Goal: Task Accomplishment & Management: Manage account settings

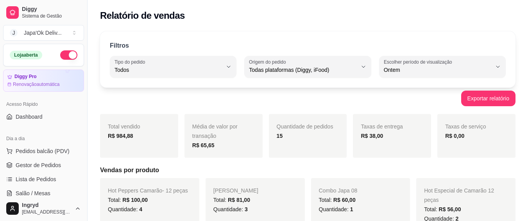
select select "ALL"
select select "1"
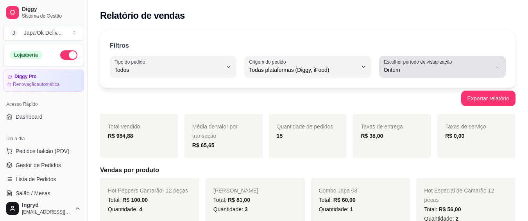
click at [423, 75] on button "Escolher período de visualização Ontem" at bounding box center [442, 67] width 127 height 22
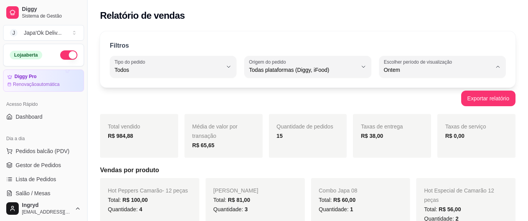
click at [405, 89] on span "Hoje" at bounding box center [438, 88] width 102 height 7
type input "0"
select select "0"
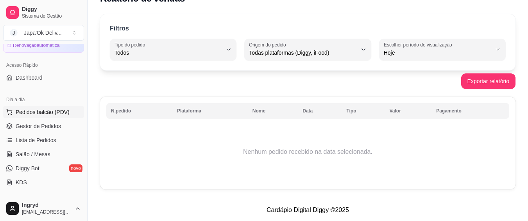
scroll to position [17, 0]
click at [50, 123] on span "Gestor de Pedidos" at bounding box center [38, 126] width 45 height 8
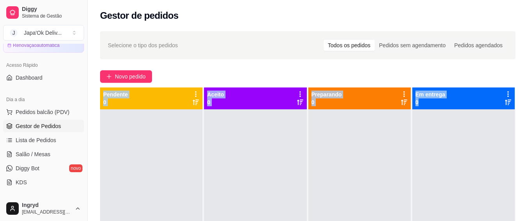
drag, startPoint x: 102, startPoint y: 91, endPoint x: 421, endPoint y: 125, distance: 320.4
click at [423, 124] on div "Pendente 0 Aceito 0 Preparando 0 Em entrega 0" at bounding box center [307, 197] width 415 height 221
click at [317, 172] on div at bounding box center [359, 219] width 102 height 221
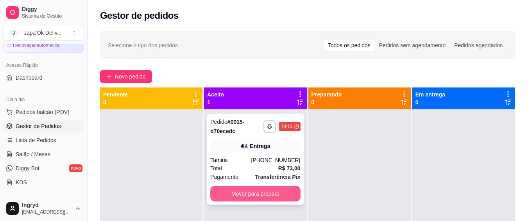
click at [280, 196] on button "Mover para preparo" at bounding box center [255, 194] width 90 height 16
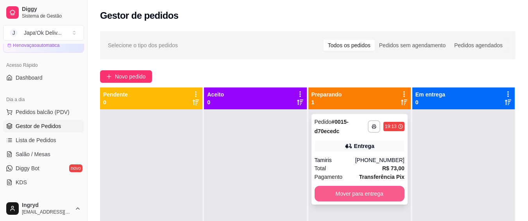
click at [374, 192] on button "Mover para entrega" at bounding box center [359, 194] width 90 height 16
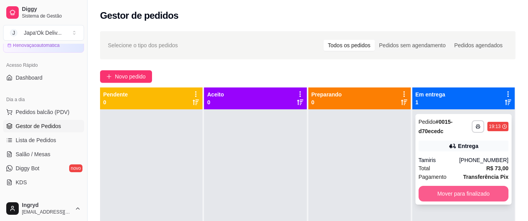
click at [433, 188] on button "Mover para finalizado" at bounding box center [463, 194] width 90 height 16
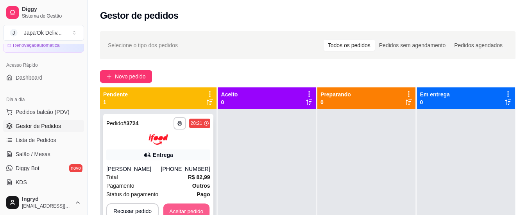
click at [172, 208] on button "Aceitar pedido" at bounding box center [186, 210] width 46 height 15
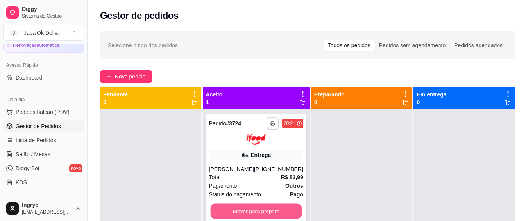
click at [282, 207] on button "Mover para preparo" at bounding box center [255, 210] width 91 height 15
click at [228, 208] on button "Mover para preparo" at bounding box center [256, 211] width 94 height 16
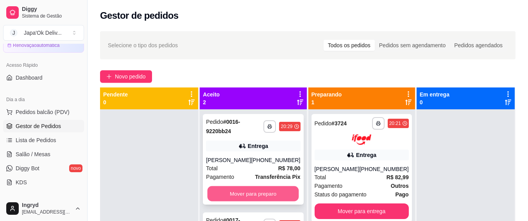
click at [256, 197] on button "Mover para preparo" at bounding box center [252, 193] width 91 height 15
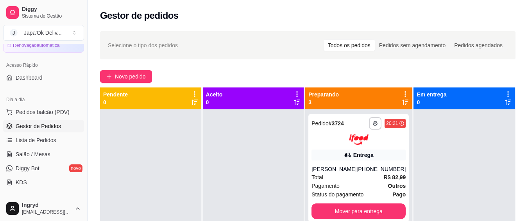
scroll to position [22, 0]
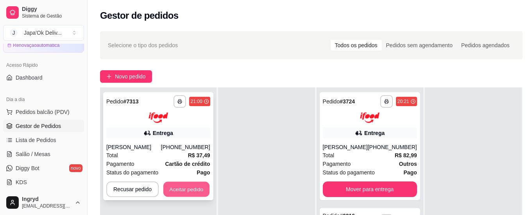
click at [173, 190] on button "Aceitar pedido" at bounding box center [186, 189] width 46 height 15
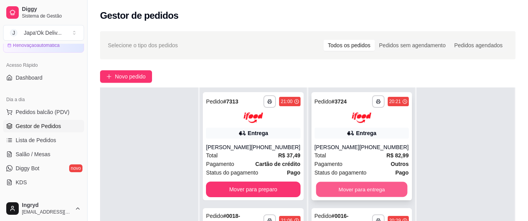
click at [356, 189] on button "Mover para entrega" at bounding box center [361, 189] width 91 height 15
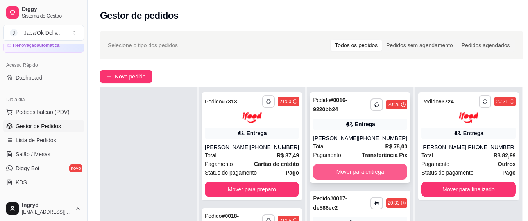
click at [354, 173] on button "Mover para entrega" at bounding box center [360, 172] width 94 height 16
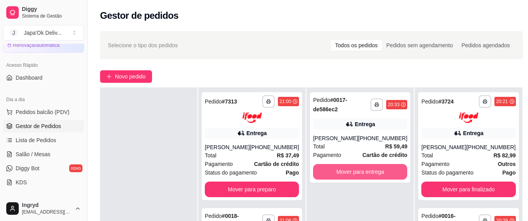
click at [354, 173] on button "Mover para entrega" at bounding box center [360, 172] width 94 height 16
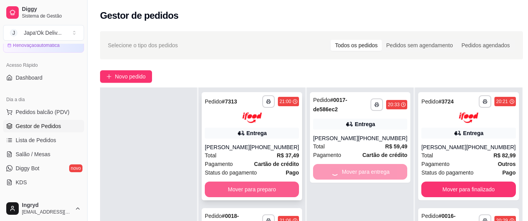
click at [235, 197] on button "Mover para preparo" at bounding box center [252, 190] width 94 height 16
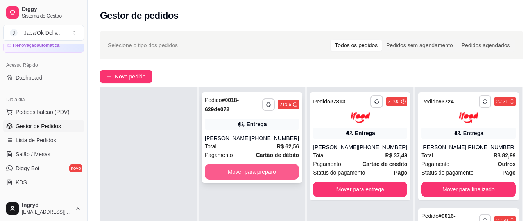
click at [269, 171] on button "Mover para preparo" at bounding box center [252, 172] width 94 height 16
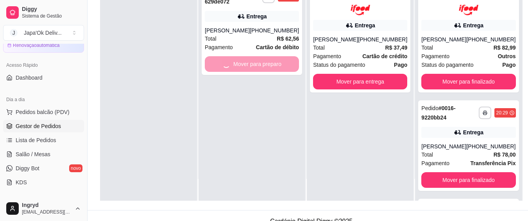
scroll to position [117, 0]
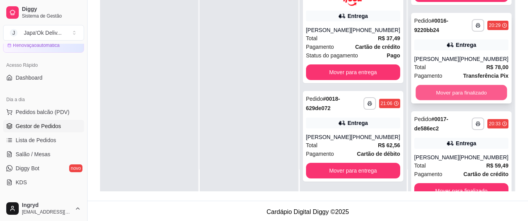
click at [443, 100] on button "Mover para finalizado" at bounding box center [460, 92] width 91 height 15
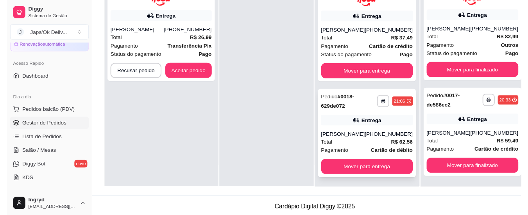
scroll to position [1, 0]
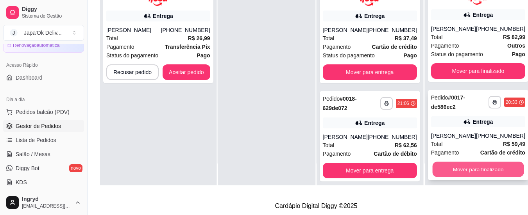
click at [432, 168] on button "Mover para finalizado" at bounding box center [477, 169] width 91 height 15
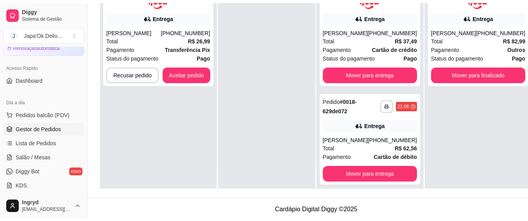
scroll to position [0, 0]
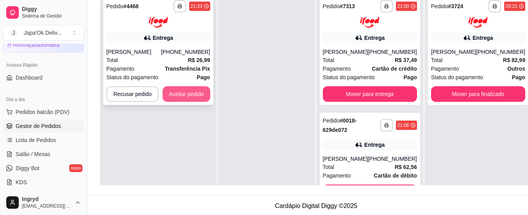
click at [178, 91] on button "Aceitar pedido" at bounding box center [186, 94] width 48 height 16
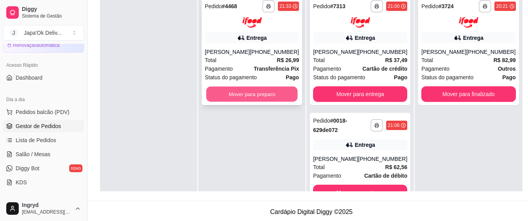
click at [287, 96] on button "Mover para preparo" at bounding box center [251, 93] width 91 height 15
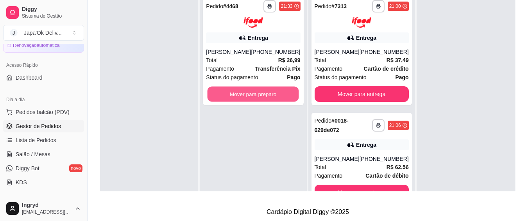
click at [286, 95] on button "Mover para preparo" at bounding box center [252, 93] width 91 height 15
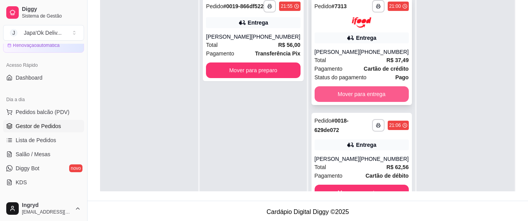
click at [343, 102] on button "Mover para entrega" at bounding box center [361, 94] width 94 height 16
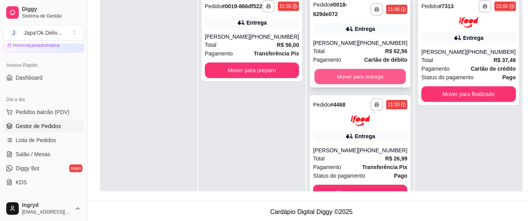
click at [375, 74] on button "Mover para entrega" at bounding box center [359, 76] width 91 height 15
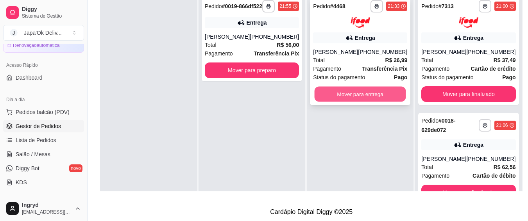
click at [360, 91] on button "Mover para entrega" at bounding box center [359, 93] width 91 height 15
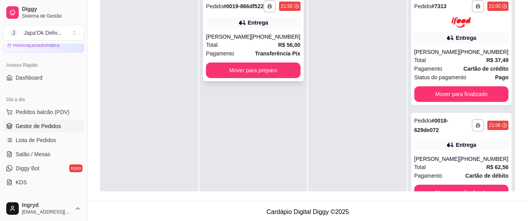
click at [237, 74] on button "Mover para preparo" at bounding box center [253, 70] width 94 height 16
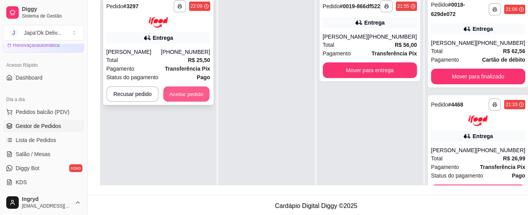
click at [180, 91] on button "Aceitar pedido" at bounding box center [186, 93] width 46 height 15
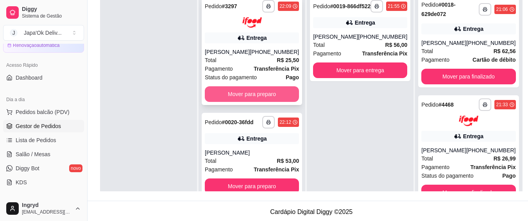
click at [264, 97] on button "Mover para preparo" at bounding box center [252, 94] width 94 height 16
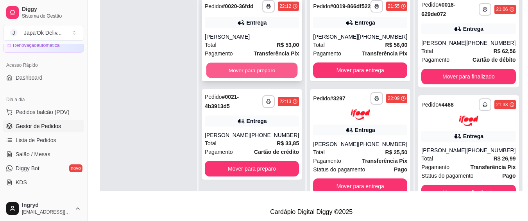
click at [258, 72] on button "Mover para preparo" at bounding box center [251, 70] width 91 height 15
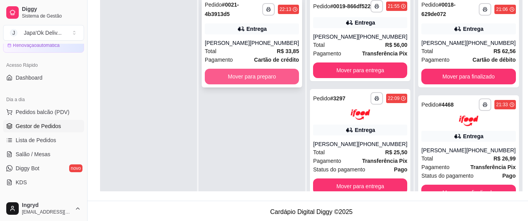
click at [262, 75] on button "Mover para preparo" at bounding box center [252, 77] width 94 height 16
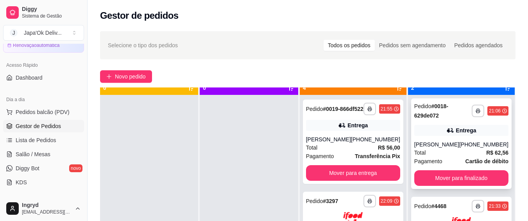
scroll to position [22, 0]
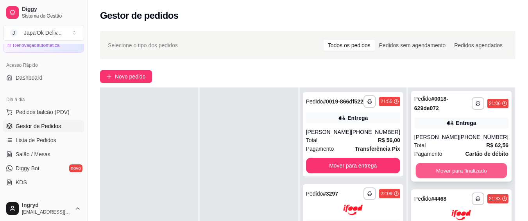
click at [422, 169] on button "Mover para finalizado" at bounding box center [460, 170] width 91 height 15
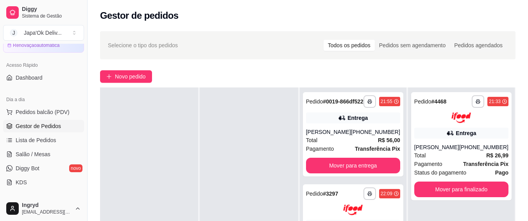
scroll to position [0, 0]
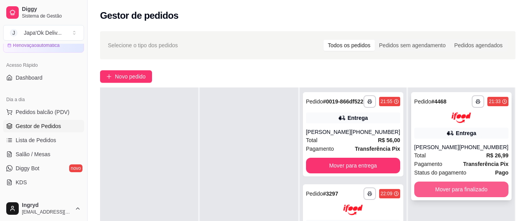
click at [433, 188] on button "Mover para finalizado" at bounding box center [461, 190] width 94 height 16
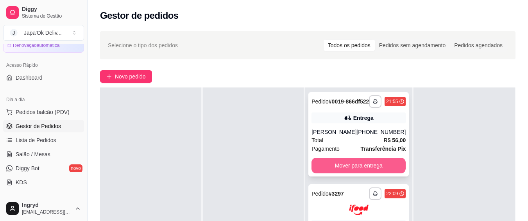
click at [373, 166] on button "Mover para entrega" at bounding box center [358, 166] width 94 height 16
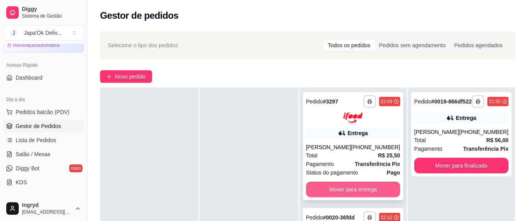
click at [375, 196] on button "Mover para entrega" at bounding box center [353, 190] width 94 height 16
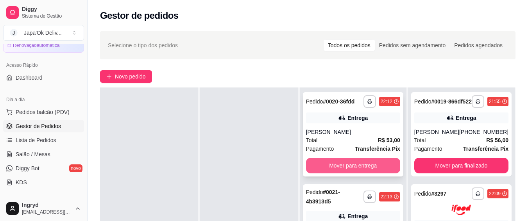
click at [377, 168] on button "Mover para entrega" at bounding box center [353, 166] width 94 height 16
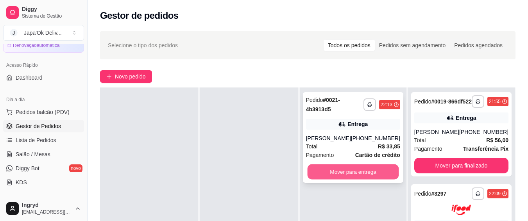
click at [377, 168] on button "Mover para entrega" at bounding box center [352, 171] width 91 height 15
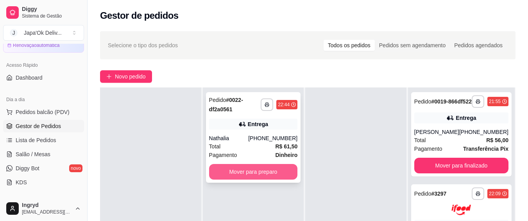
click at [281, 170] on button "Mover para preparo" at bounding box center [253, 172] width 89 height 16
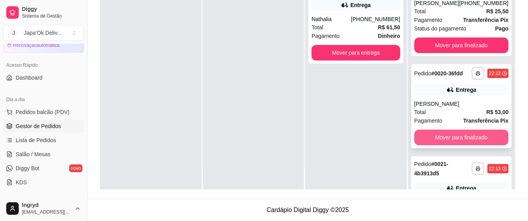
scroll to position [156, 0]
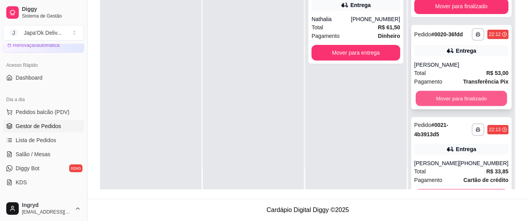
click at [448, 106] on button "Mover para finalizado" at bounding box center [460, 98] width 91 height 15
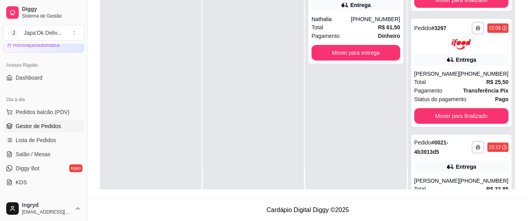
scroll to position [29, 0]
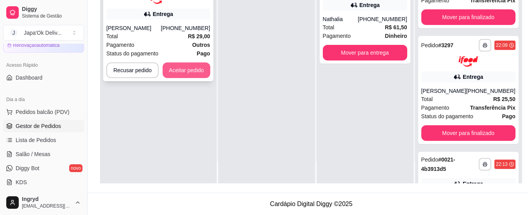
click at [186, 67] on button "Aceitar pedido" at bounding box center [186, 70] width 48 height 16
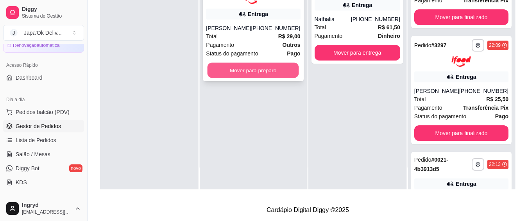
click at [266, 73] on button "Mover para preparo" at bounding box center [252, 69] width 91 height 15
click at [266, 73] on button "Mover para preparo" at bounding box center [253, 70] width 94 height 16
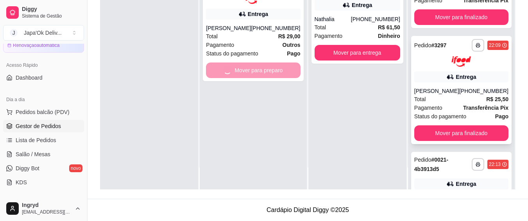
click at [459, 141] on button "Mover para finalizado" at bounding box center [461, 133] width 94 height 16
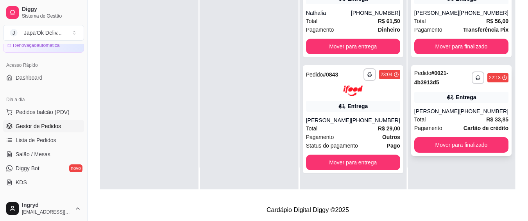
scroll to position [0, 0]
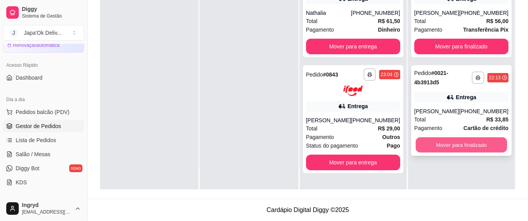
click at [441, 150] on button "Mover para finalizado" at bounding box center [460, 144] width 91 height 15
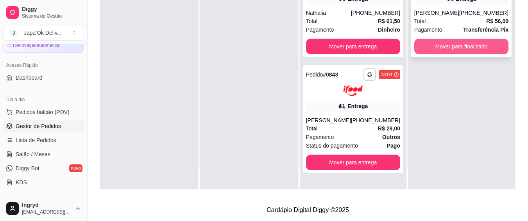
click at [457, 47] on button "Mover para finalizado" at bounding box center [461, 47] width 94 height 16
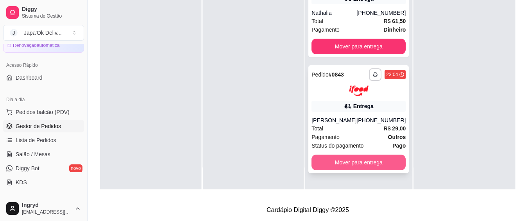
click at [348, 169] on button "Mover para entrega" at bounding box center [358, 163] width 94 height 16
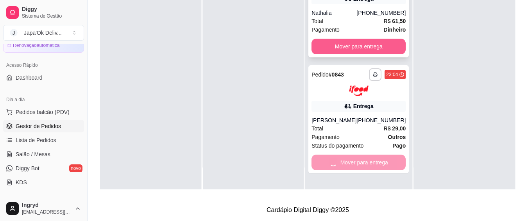
click at [368, 52] on button "Mover para entrega" at bounding box center [358, 47] width 94 height 16
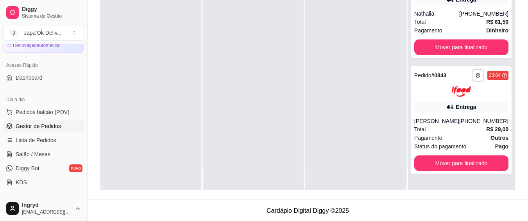
scroll to position [41, 0]
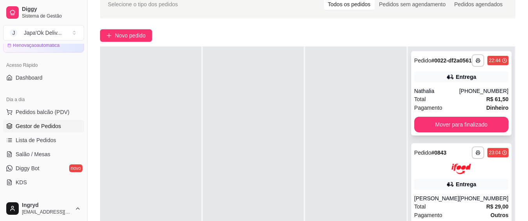
click at [443, 122] on div "**********" at bounding box center [461, 93] width 100 height 84
click at [424, 127] on button "Mover para finalizado" at bounding box center [461, 125] width 94 height 16
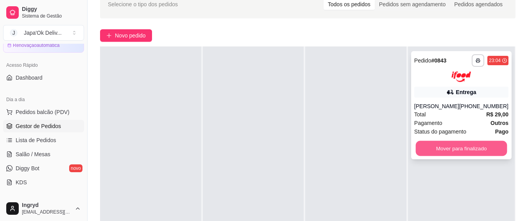
click at [420, 142] on button "Mover para finalizado" at bounding box center [460, 148] width 91 height 15
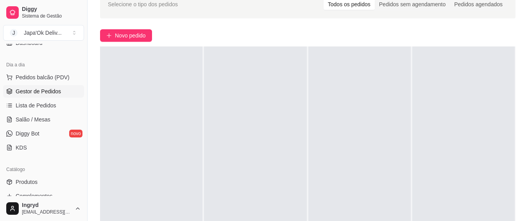
scroll to position [156, 0]
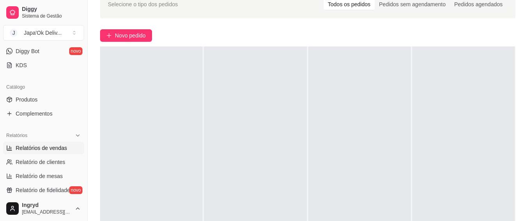
click at [64, 143] on link "Relatórios de vendas" at bounding box center [43, 148] width 81 height 12
select select "ALL"
select select "0"
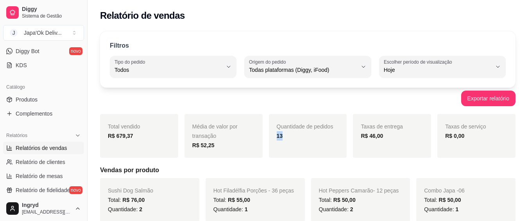
drag, startPoint x: 272, startPoint y: 133, endPoint x: 289, endPoint y: 133, distance: 16.8
click at [289, 133] on div "Quantidade de pedidos 13" at bounding box center [308, 136] width 78 height 44
click at [290, 133] on div "13" at bounding box center [307, 135] width 62 height 9
